Goal: Task Accomplishment & Management: Manage account settings

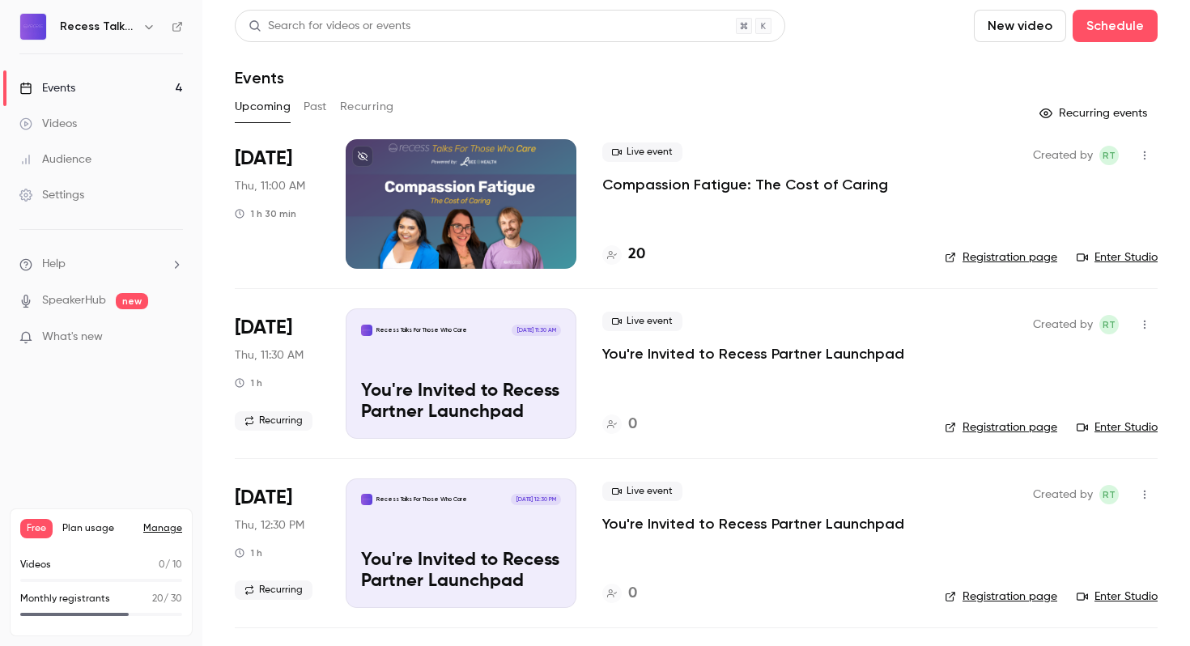
click at [678, 181] on p "Compassion Fatigue: The Cost of Caring" at bounding box center [745, 184] width 286 height 19
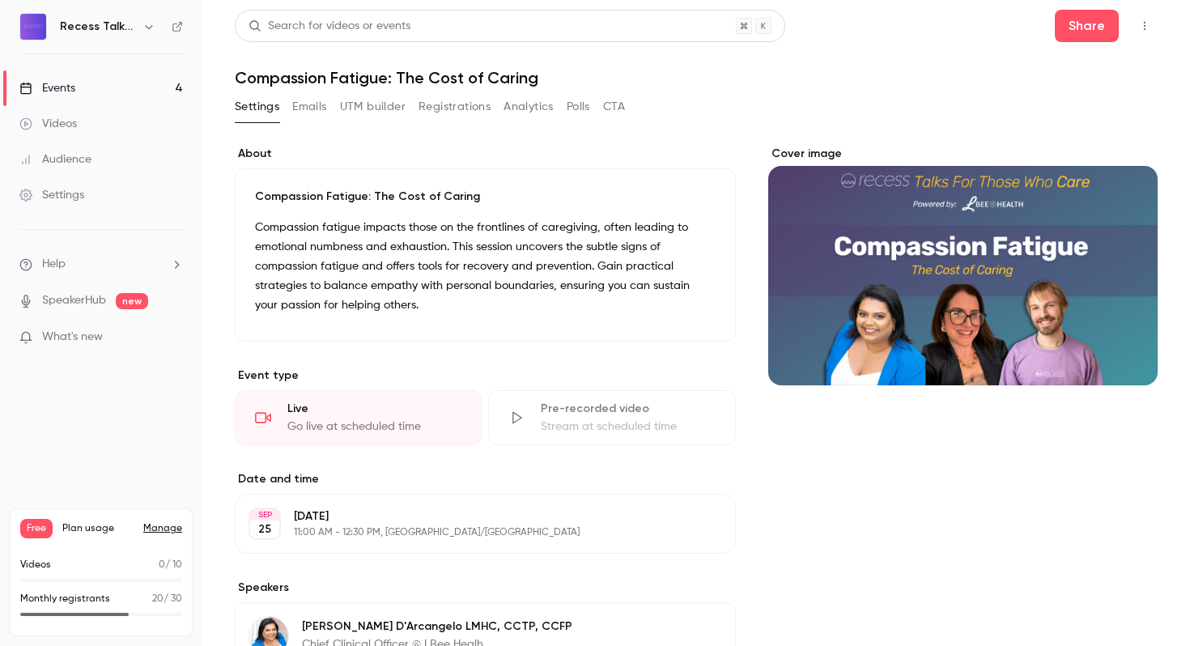
click at [452, 96] on button "Registrations" at bounding box center [455, 107] width 72 height 26
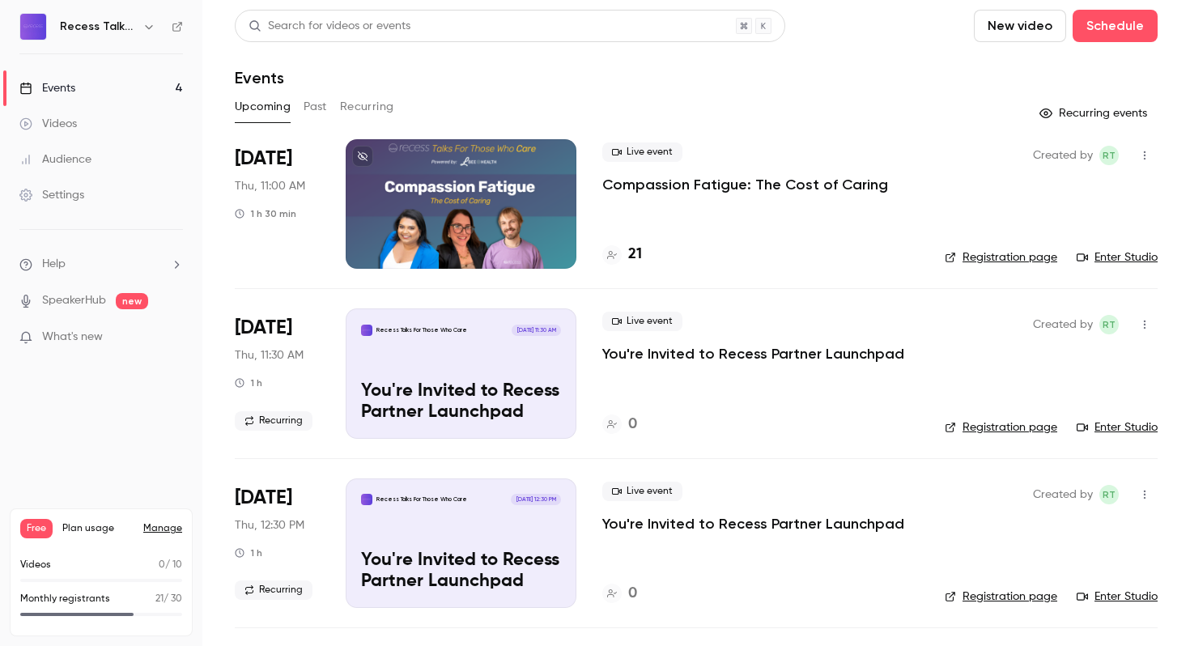
click at [665, 186] on p "Compassion Fatigue: The Cost of Caring" at bounding box center [745, 184] width 286 height 19
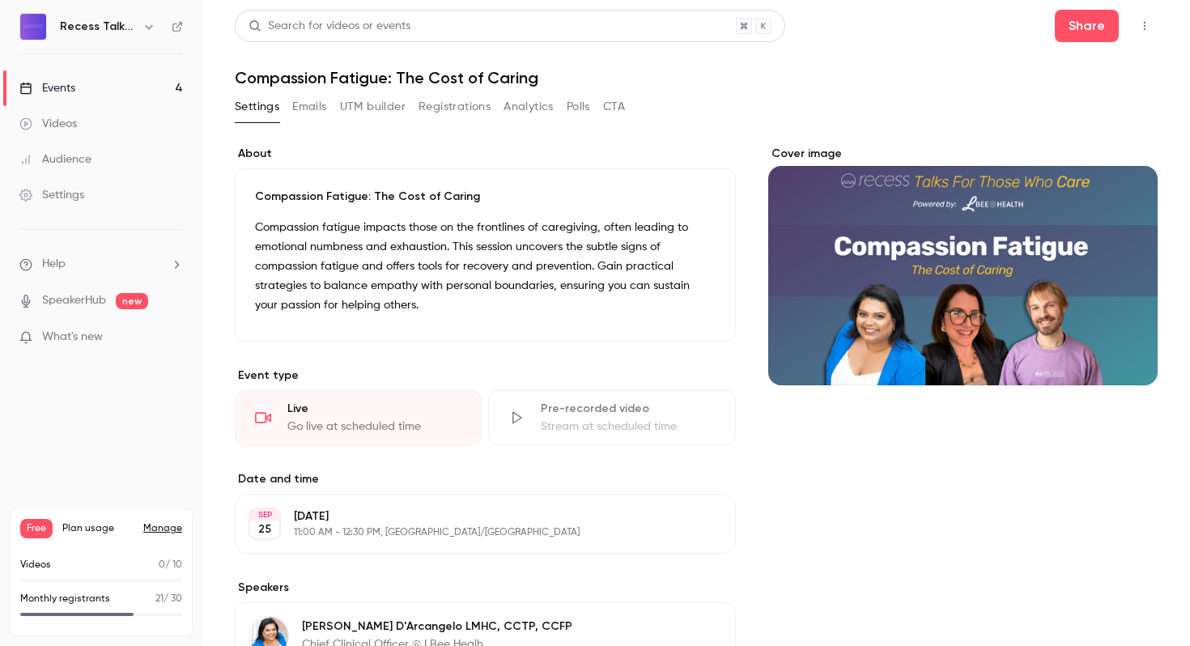
click at [470, 97] on button "Registrations" at bounding box center [455, 107] width 72 height 26
